Goal: Transaction & Acquisition: Book appointment/travel/reservation

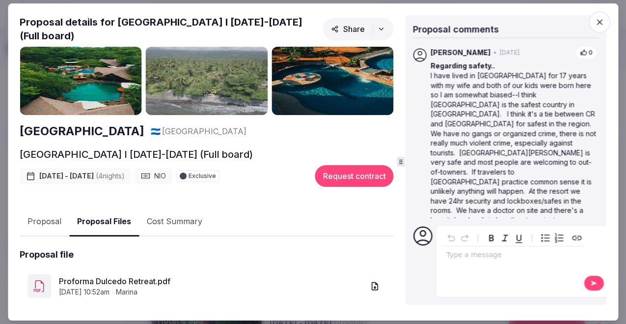
scroll to position [211, 0]
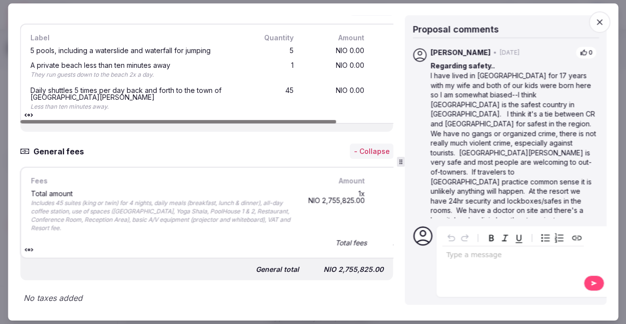
drag, startPoint x: 137, startPoint y: 121, endPoint x: 67, endPoint y: 107, distance: 71.1
click at [67, 120] on div at bounding box center [178, 121] width 316 height 3
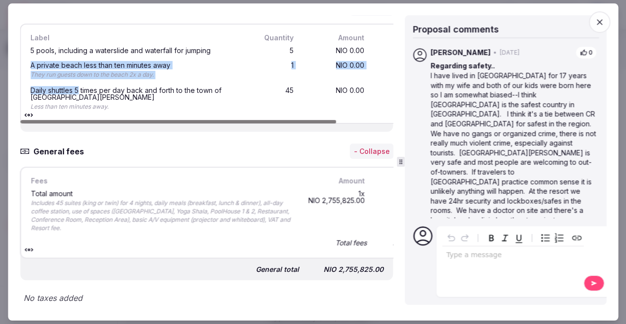
drag, startPoint x: 79, startPoint y: 87, endPoint x: 79, endPoint y: 57, distance: 30.5
click at [79, 59] on div "5 pools, including a waterslide and waterfall for jumping 5 NIO 0.00 NIO 0.00 A…" at bounding box center [240, 79] width 424 height 72
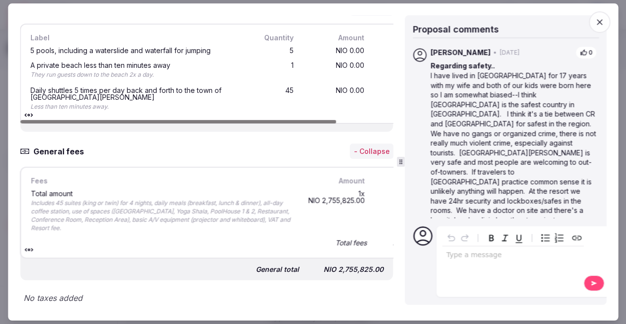
click at [79, 57] on div "5 pools, including a waterslide and waterfall for jumping 5 NIO 0.00 NIO 0.00" at bounding box center [240, 50] width 424 height 15
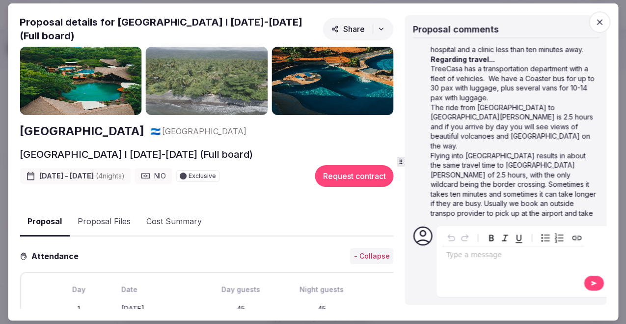
click at [165, 221] on button "Cost Summary" at bounding box center [174, 222] width 71 height 28
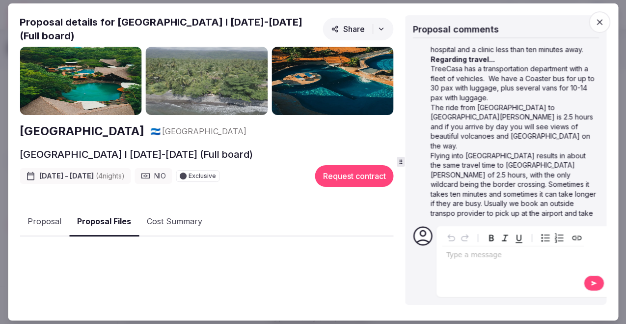
click at [111, 220] on button "Proposal Files" at bounding box center [104, 221] width 70 height 29
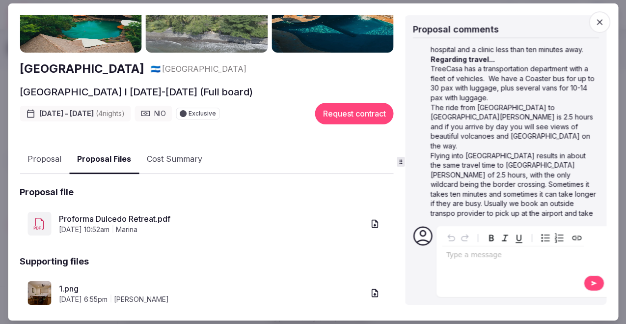
scroll to position [141, 0]
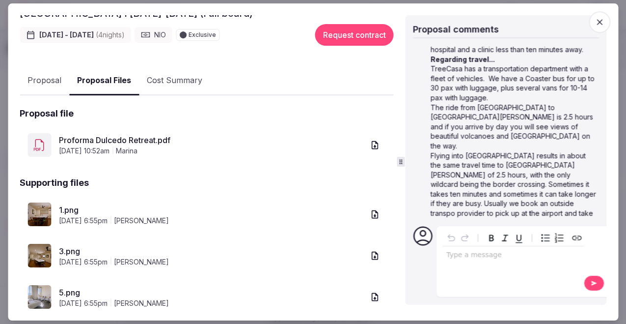
click at [120, 141] on link "Proforma Dulcedo Retreat.pdf" at bounding box center [212, 140] width 306 height 12
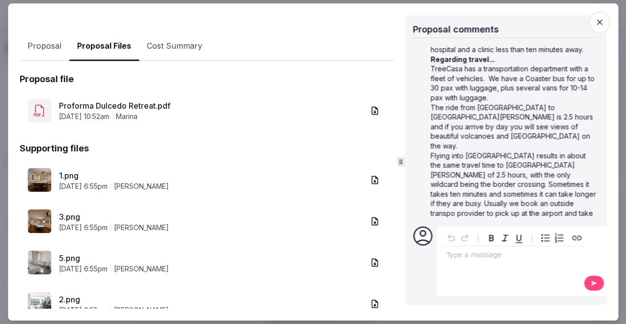
scroll to position [88, 0]
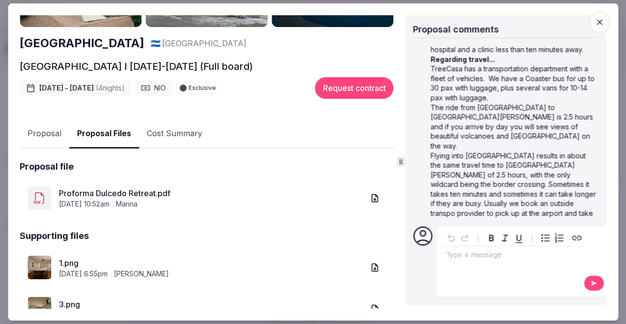
click at [590, 29] on div "Proposal comments" at bounding box center [506, 30] width 186 height 15
click at [595, 25] on icon "button" at bounding box center [600, 22] width 10 height 10
